Goal: Use online tool/utility: Use online tool/utility

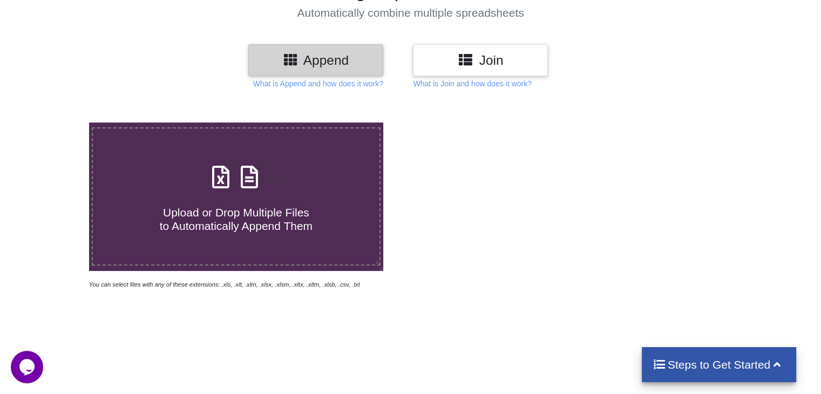
click at [248, 183] on icon at bounding box center [249, 171] width 27 height 23
click at [56, 122] on input "Upload or Drop Multiple Files to Automatically Append Them" at bounding box center [56, 122] width 0 height 0
type input "C:\fakepath\Task-report-15-08-2025T10_36.csv"
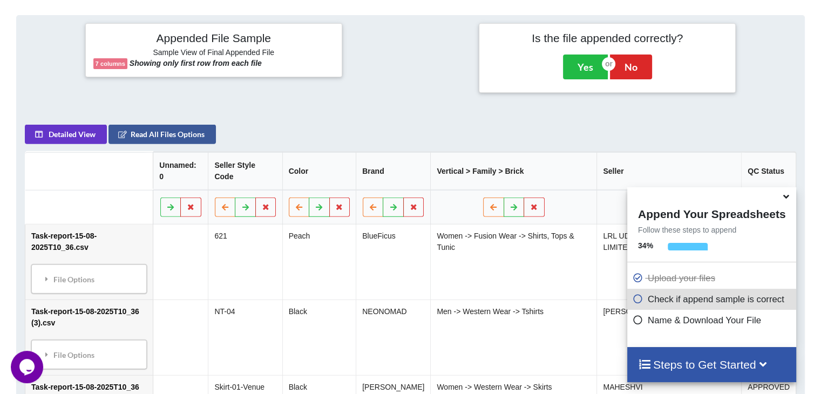
scroll to position [210, 0]
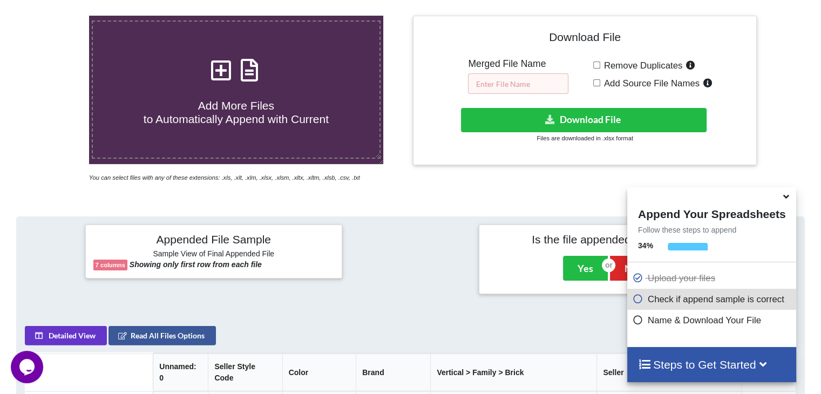
click at [481, 88] on input "text" at bounding box center [518, 83] width 100 height 21
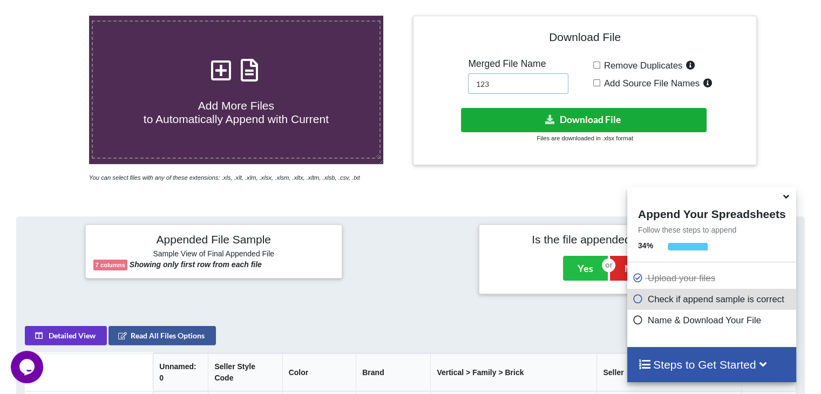
type input "123"
click at [500, 120] on button "Download File" at bounding box center [584, 120] width 246 height 24
